Goal: Navigation & Orientation: Find specific page/section

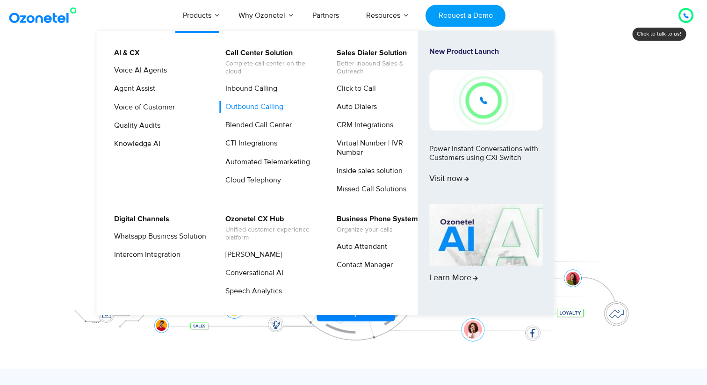
click at [267, 109] on link "Outbound Calling" at bounding box center [251, 107] width 65 height 12
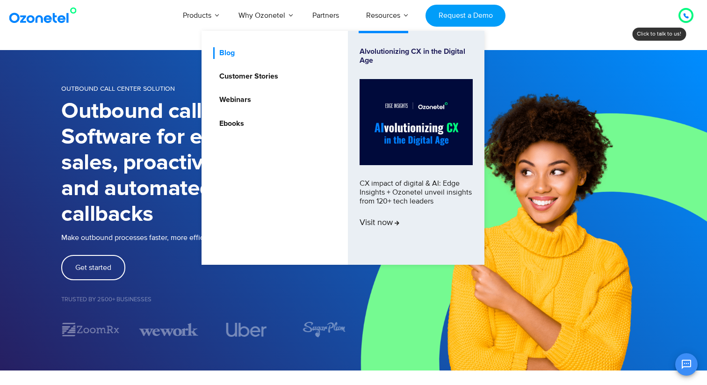
click at [233, 54] on link "Blog" at bounding box center [224, 53] width 23 height 12
